Goal: Check status: Check status

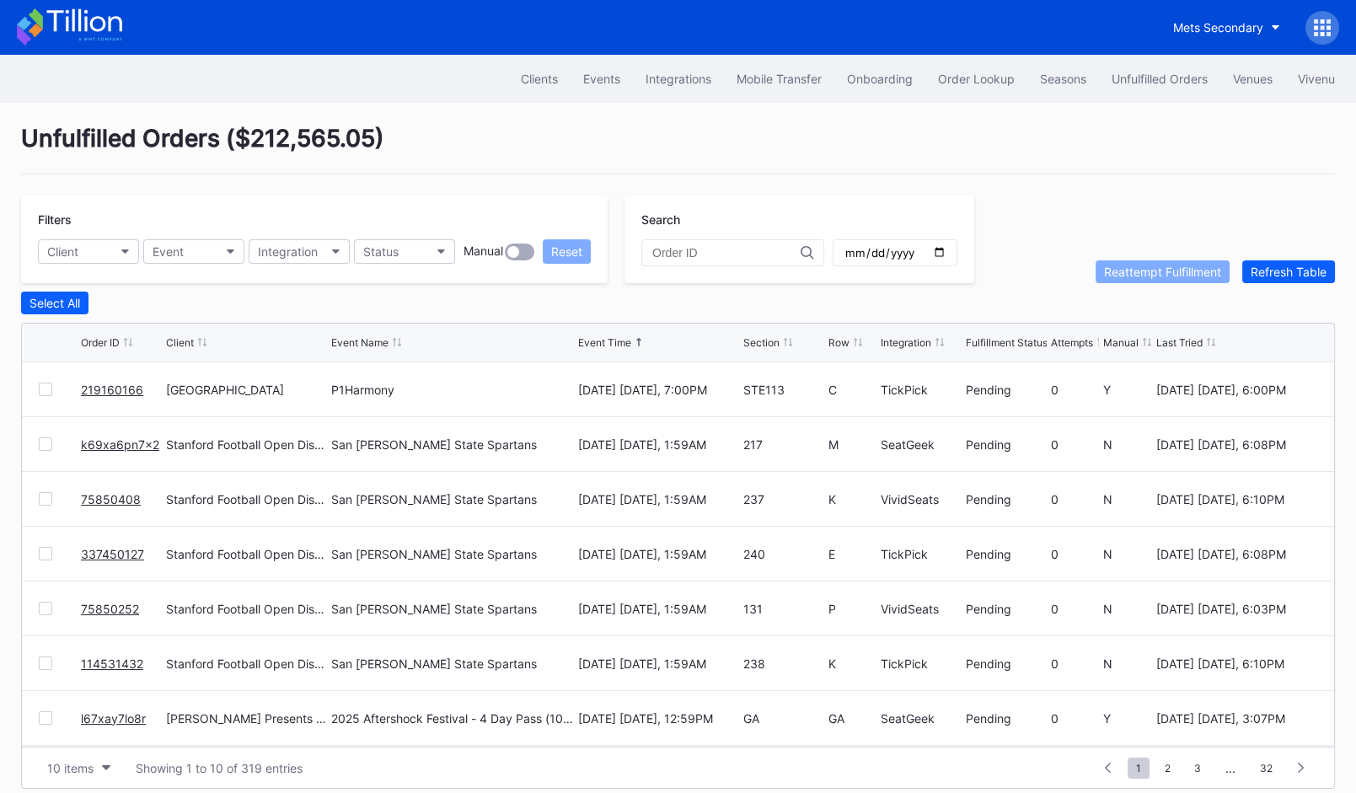
click at [107, 383] on link "219160166" at bounding box center [112, 389] width 62 height 14
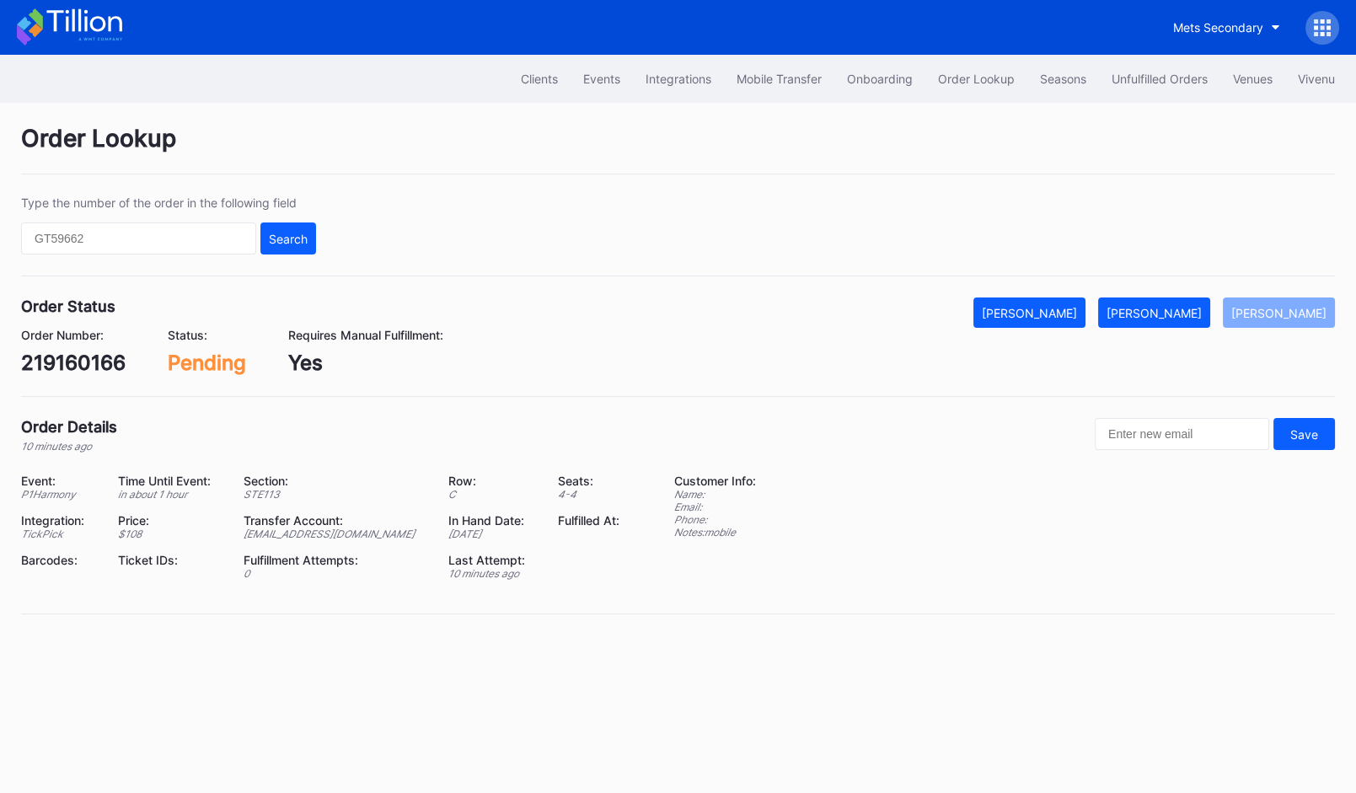
click at [81, 352] on div "219160166" at bounding box center [73, 362] width 104 height 24
copy div "219160166"
click at [1201, 313] on div "Mark Fulfilled" at bounding box center [1153, 313] width 95 height 14
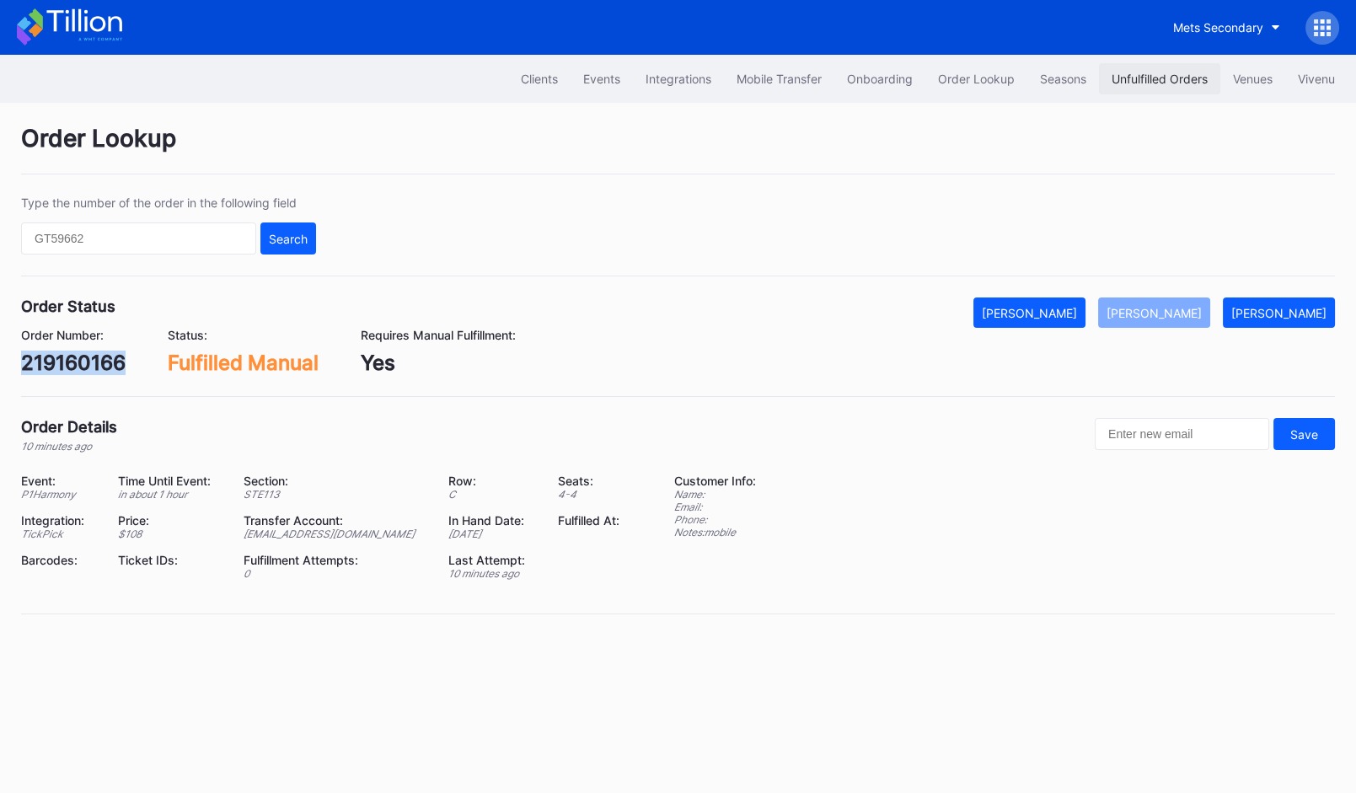
click at [1160, 72] on div "Unfulfilled Orders" at bounding box center [1159, 79] width 96 height 14
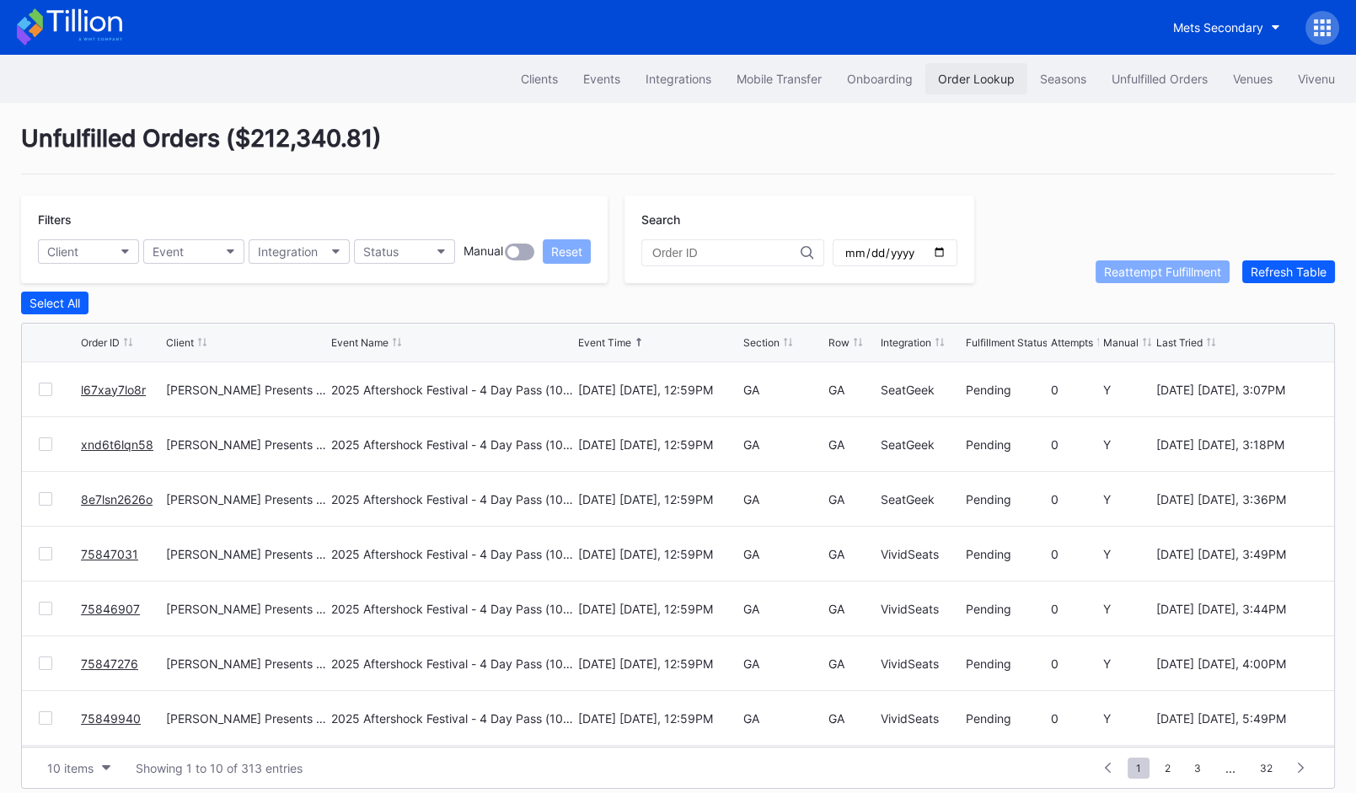
click at [955, 72] on div "Order Lookup" at bounding box center [976, 79] width 77 height 14
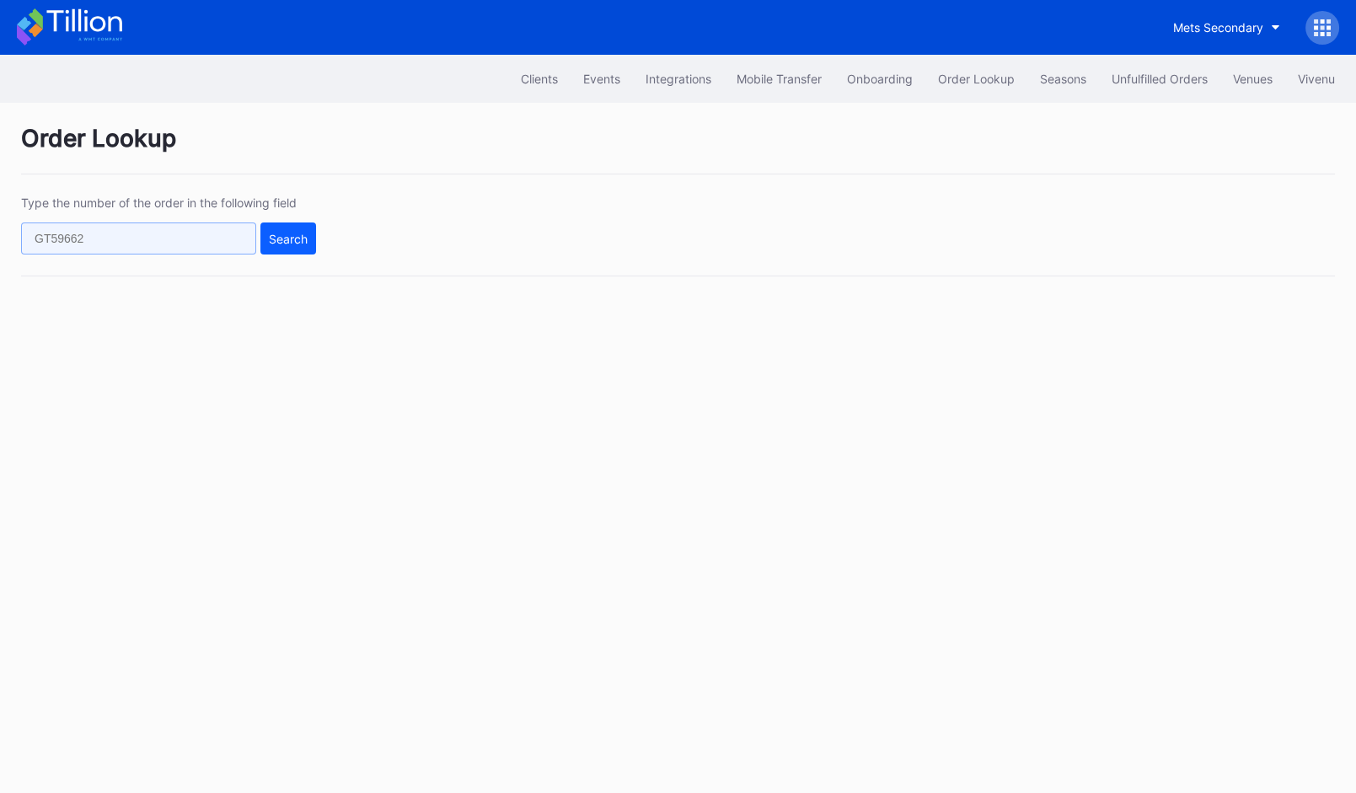
click at [149, 245] on input "text" at bounding box center [138, 238] width 235 height 32
paste input "185932201"
type input "185932201"
click at [277, 243] on div "Search" at bounding box center [288, 239] width 39 height 14
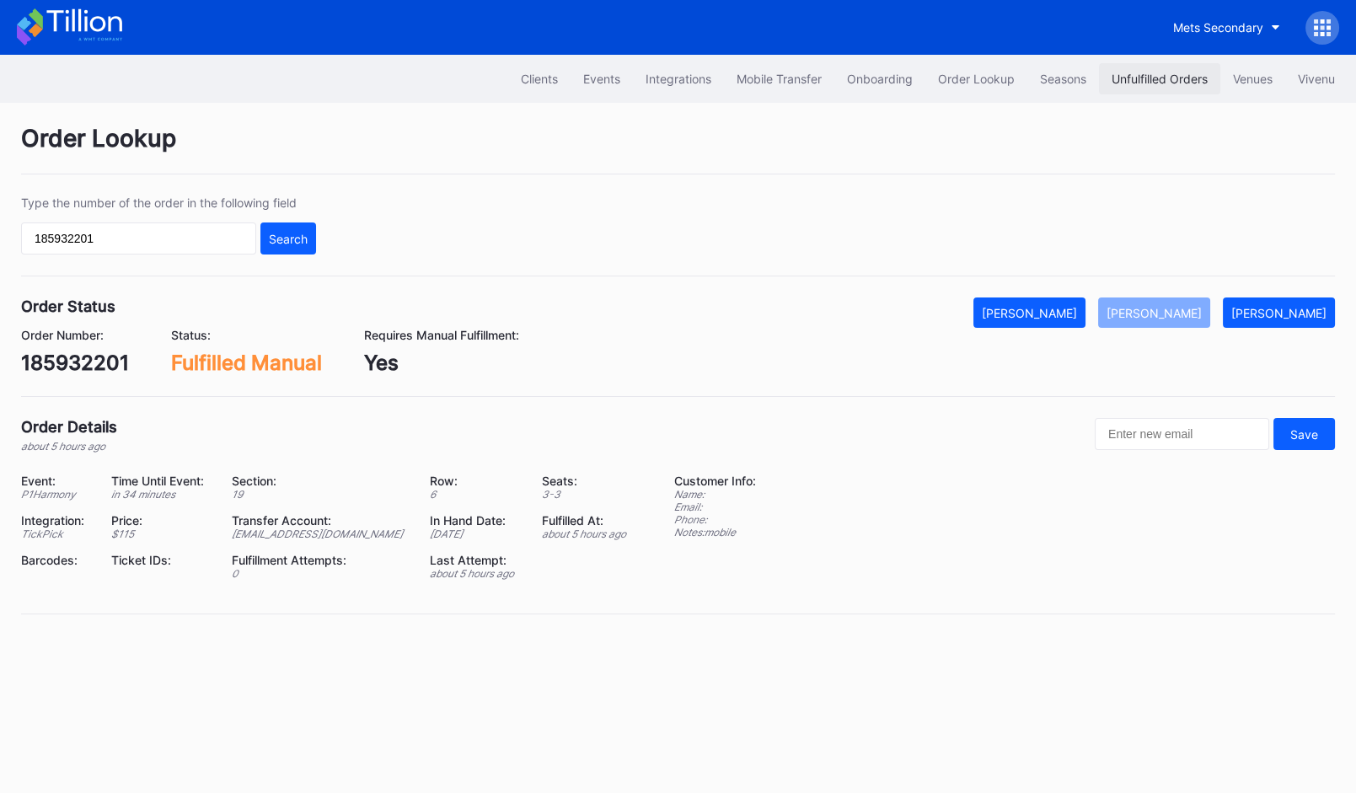
click at [1153, 78] on div "Unfulfilled Orders" at bounding box center [1159, 79] width 96 height 14
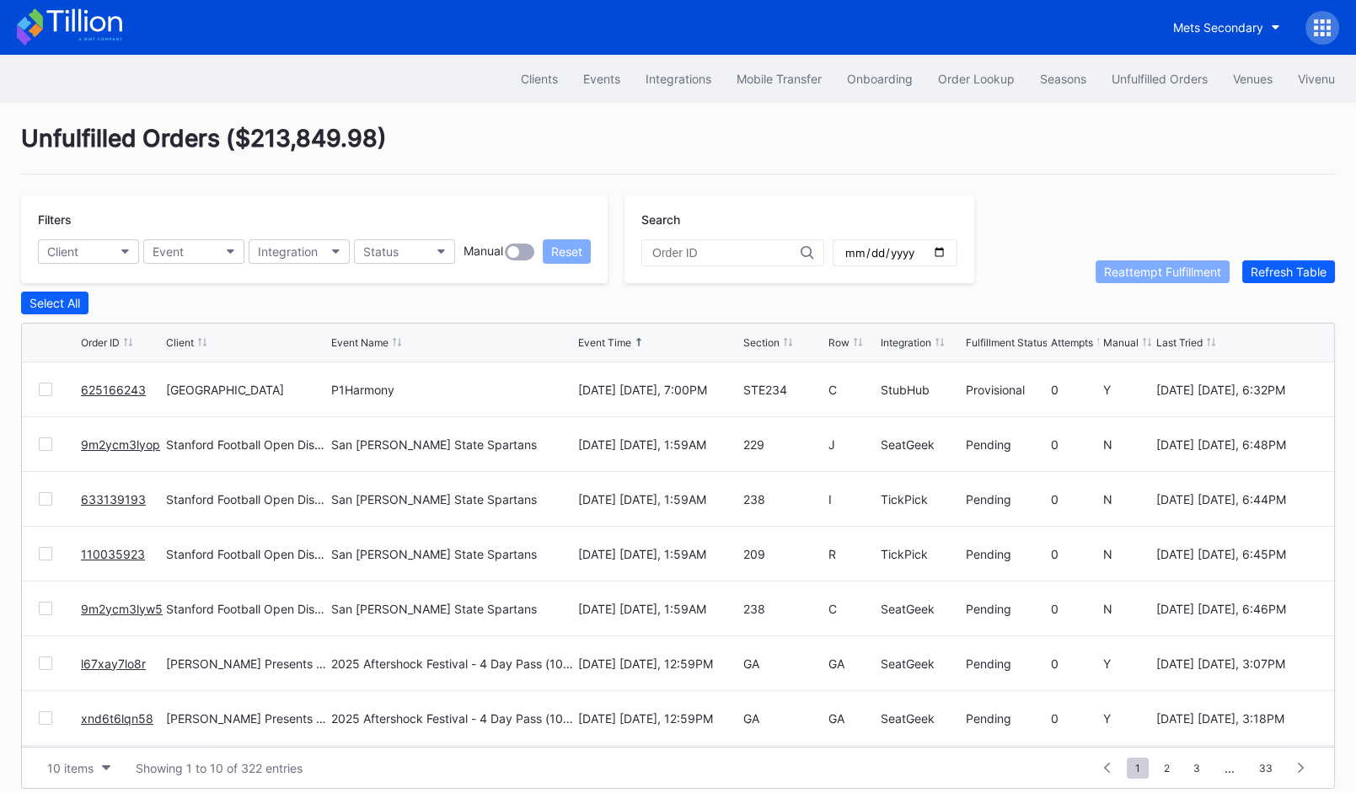
click at [104, 392] on link "625166243" at bounding box center [113, 389] width 65 height 14
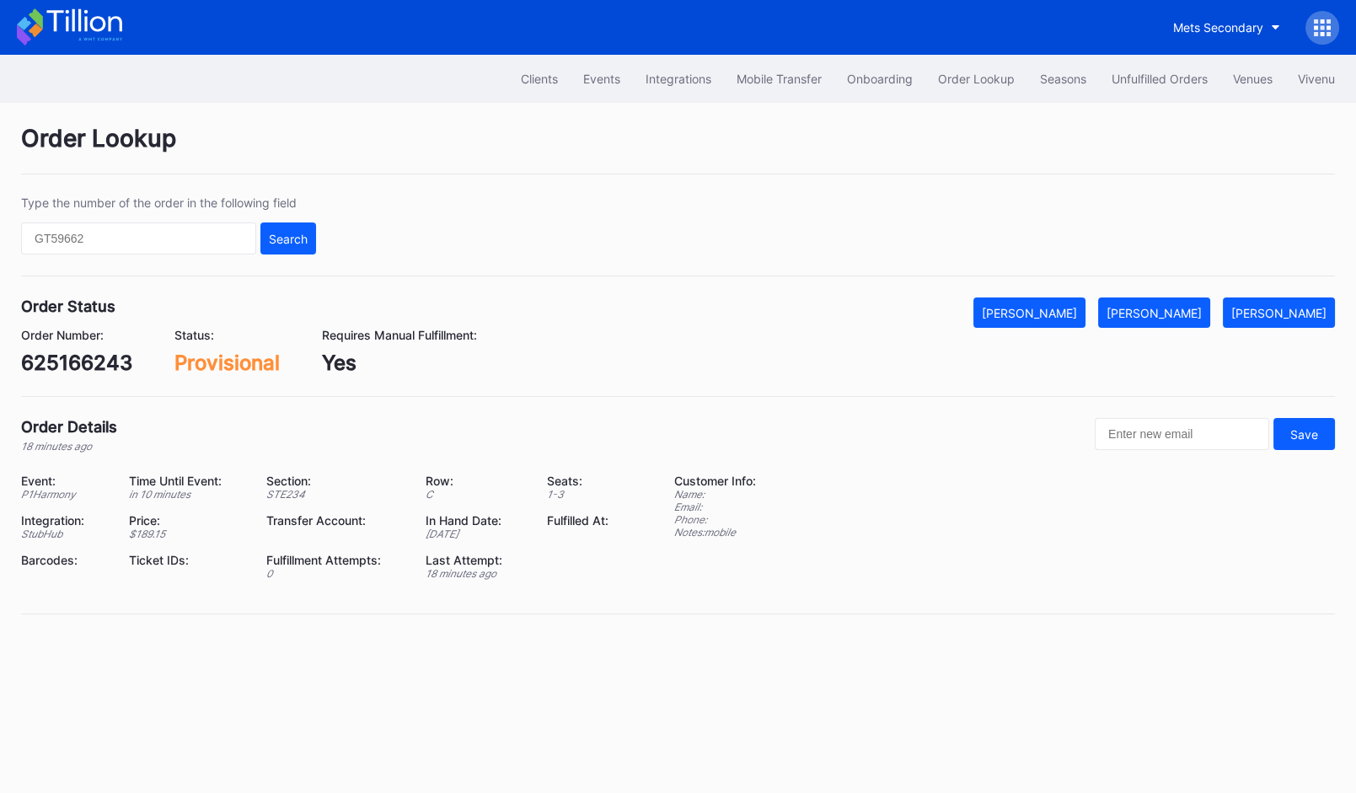
click at [111, 367] on div "625166243" at bounding box center [76, 362] width 111 height 24
copy div "625166243"
click at [1126, 78] on div "Unfulfilled Orders" at bounding box center [1159, 79] width 96 height 14
